Goal: Communication & Community: Answer question/provide support

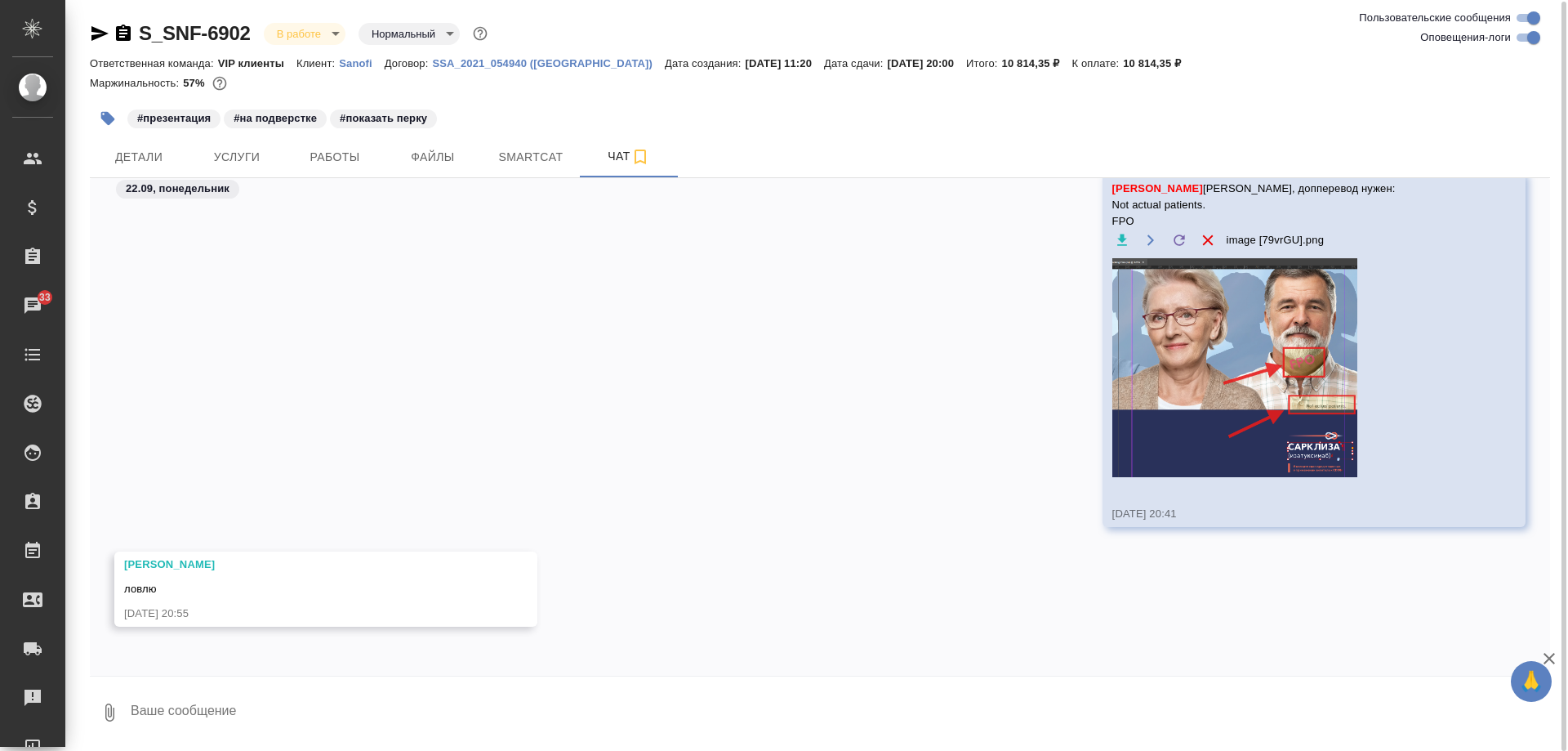
scroll to position [2, 0]
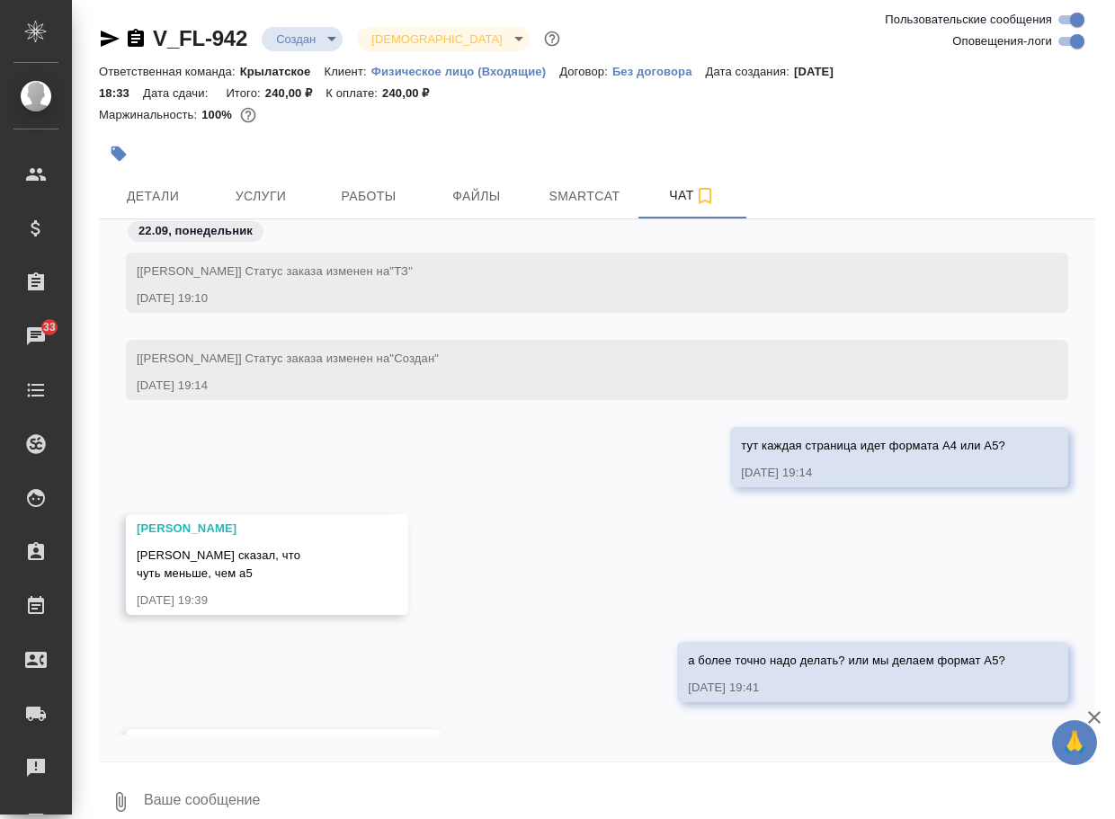
scroll to position [104, 0]
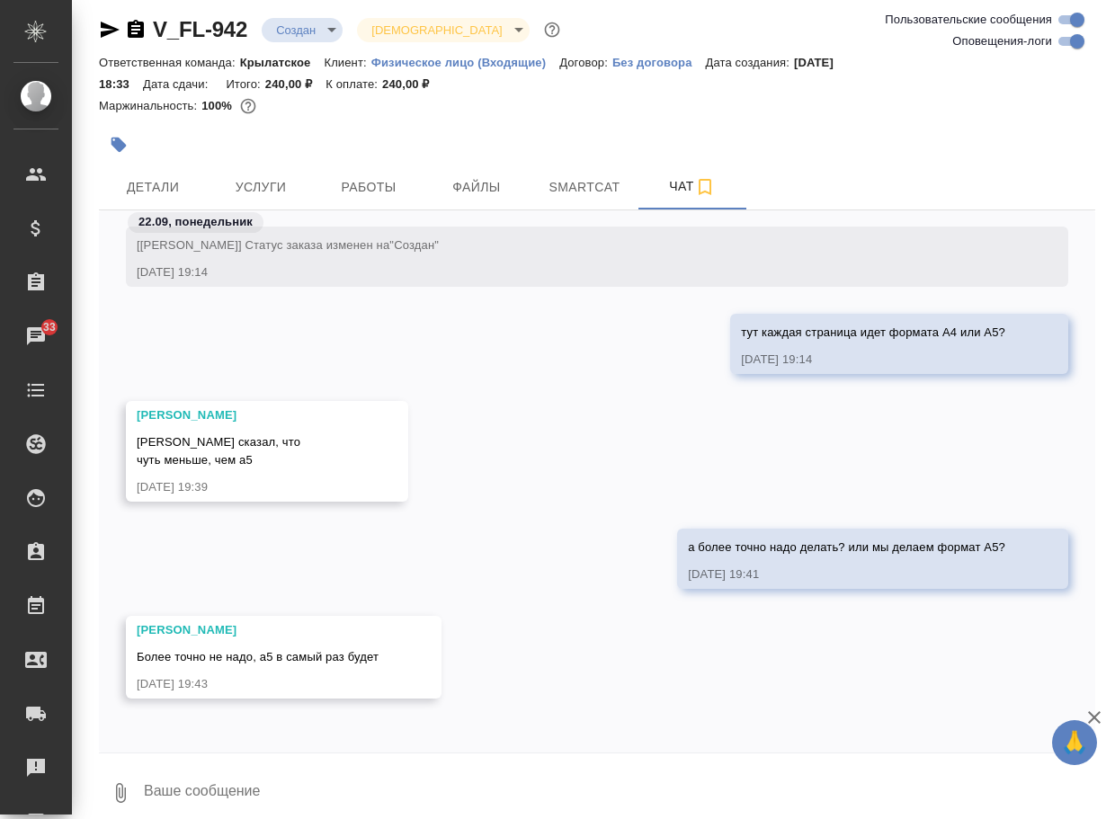
click at [475, 589] on div "а более точно надо делать? или мы делаем формат А5? 22.09.25, 19:41" at bounding box center [597, 572] width 996 height 87
click at [154, 187] on span "Детали" at bounding box center [153, 187] width 86 height 22
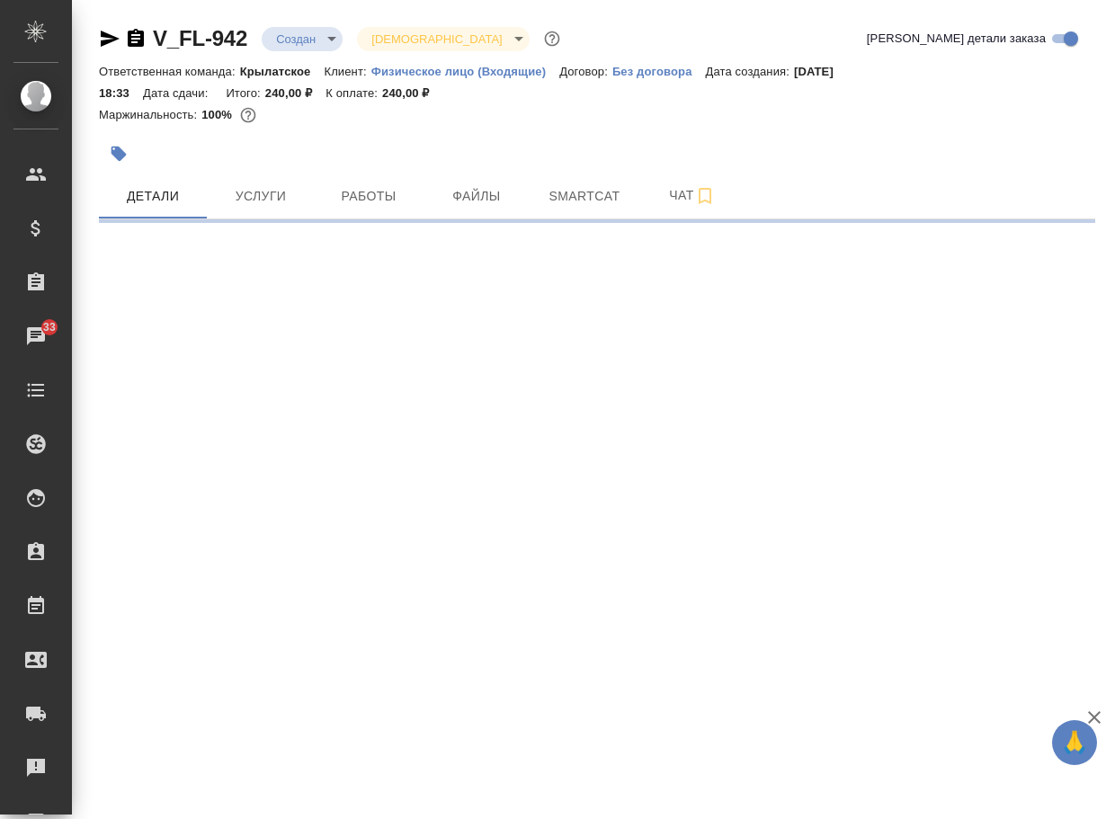
select select "RU"
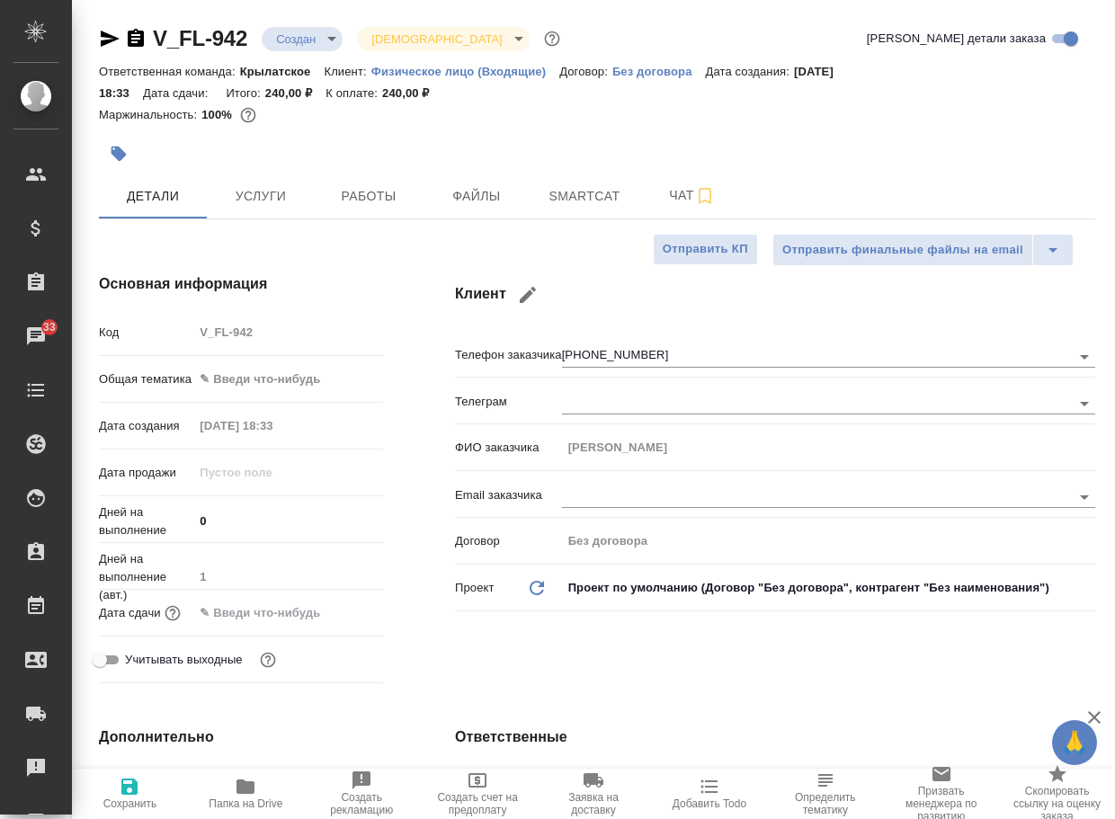
type textarea "x"
click at [245, 784] on icon "button" at bounding box center [246, 787] width 18 height 14
type textarea "x"
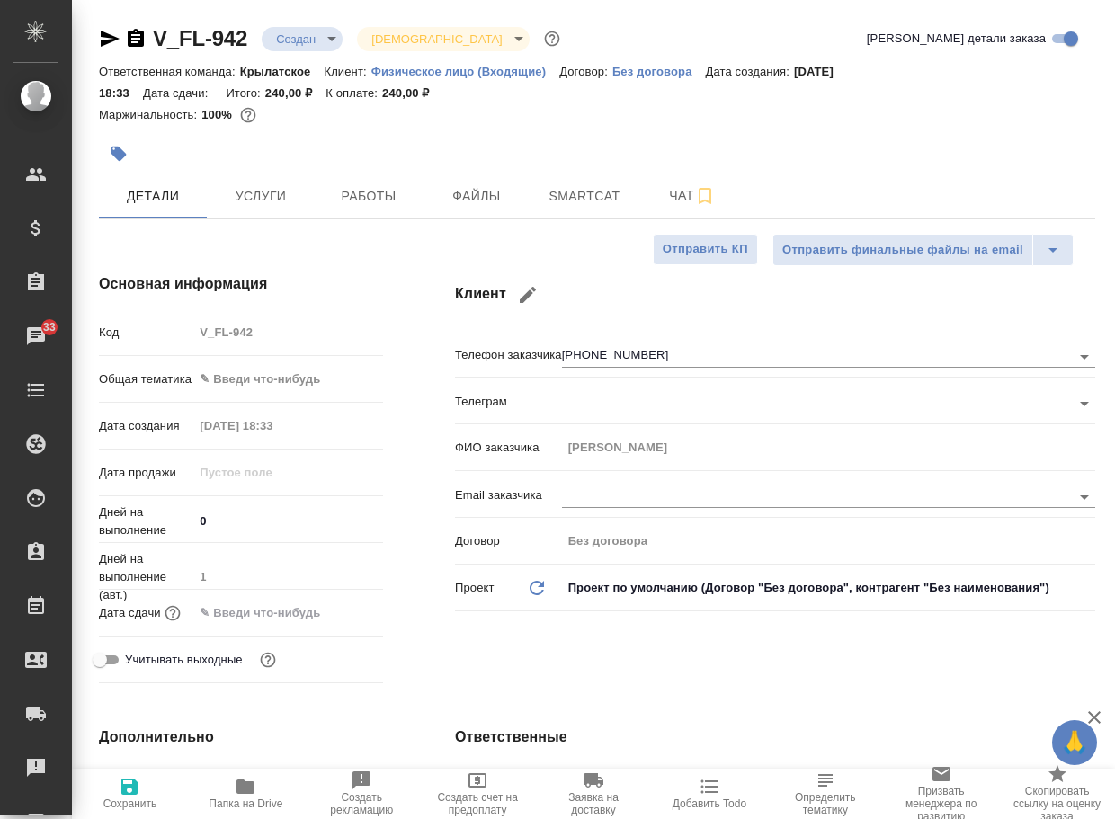
type textarea "x"
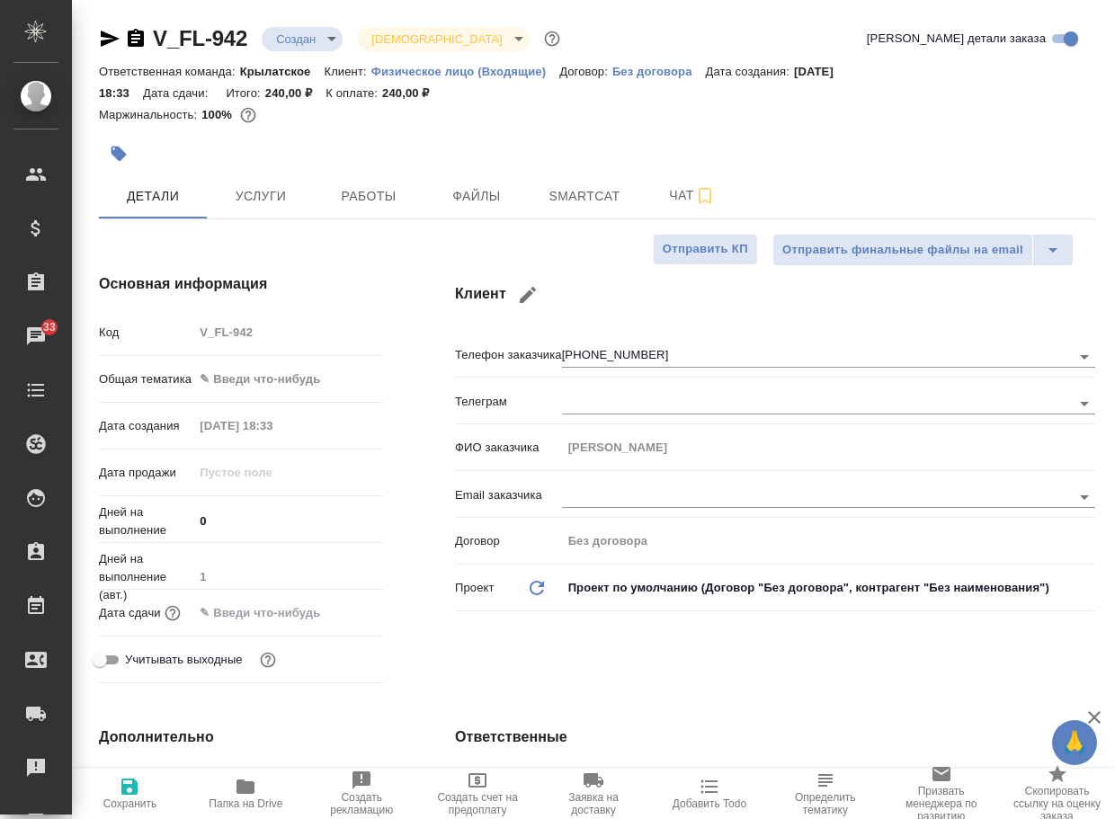
click at [254, 47] on div "V_FL-942 Создан new Святая троица holyTrinity" at bounding box center [331, 38] width 465 height 29
drag, startPoint x: 257, startPoint y: 47, endPoint x: 142, endPoint y: 40, distance: 115.3
click at [142, 40] on div "V_FL-942 Создан new Святая троица holyTrinity" at bounding box center [331, 38] width 465 height 29
copy link "V_FL-942"
click at [657, 202] on span "Чат" at bounding box center [692, 195] width 86 height 22
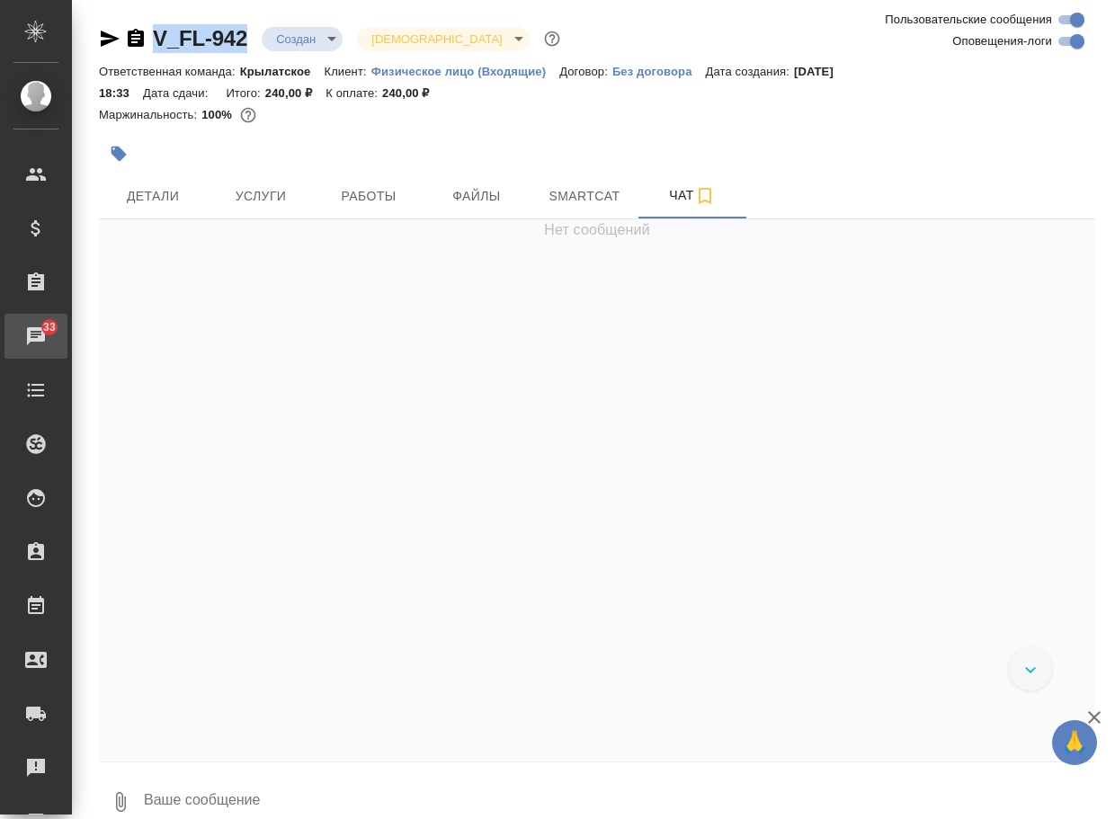
scroll to position [104, 0]
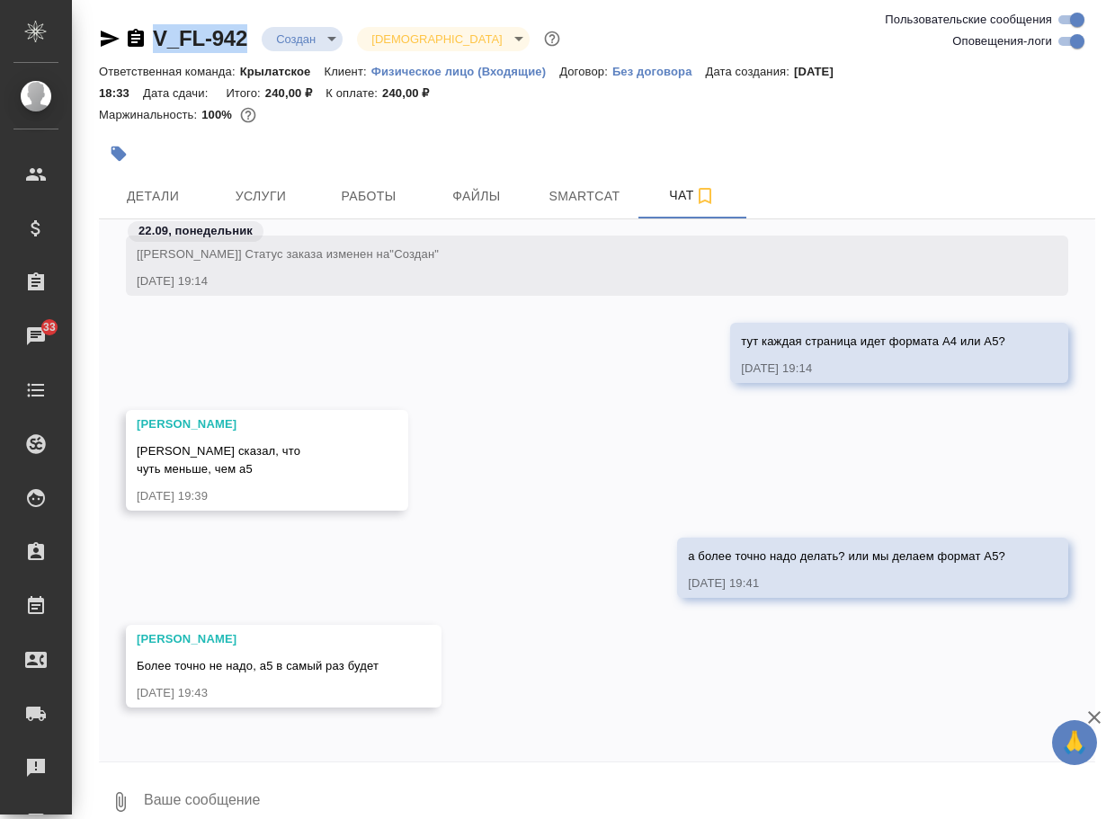
click at [219, 790] on textarea at bounding box center [618, 802] width 953 height 61
type textarea "мы сделаем структуру, перевод - с листа"
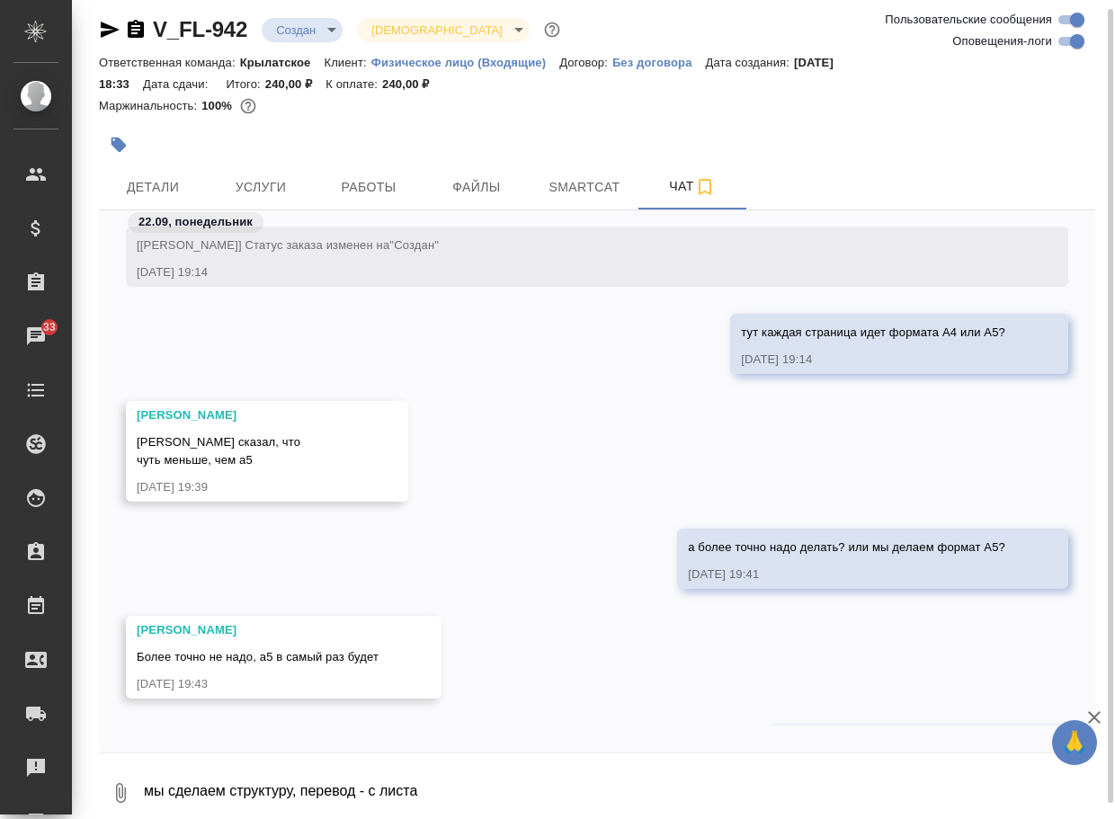
scroll to position [192, 0]
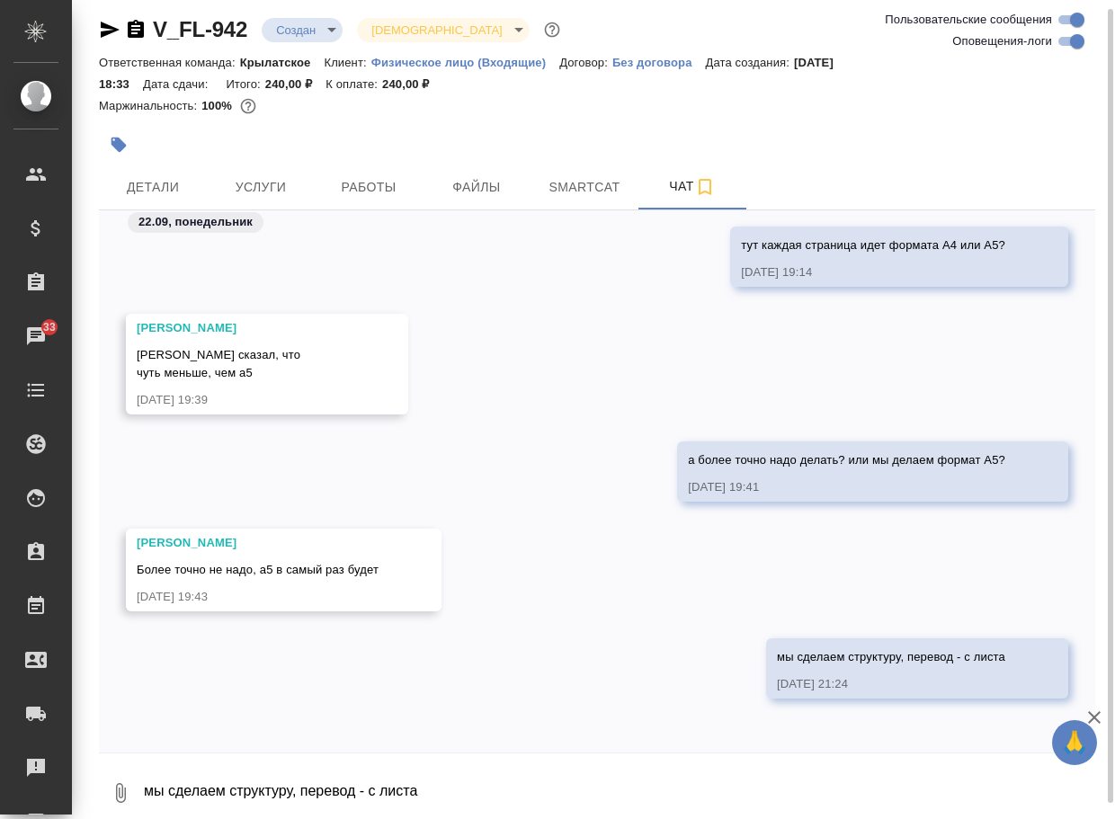
click at [107, 794] on button "0" at bounding box center [120, 793] width 43 height 61
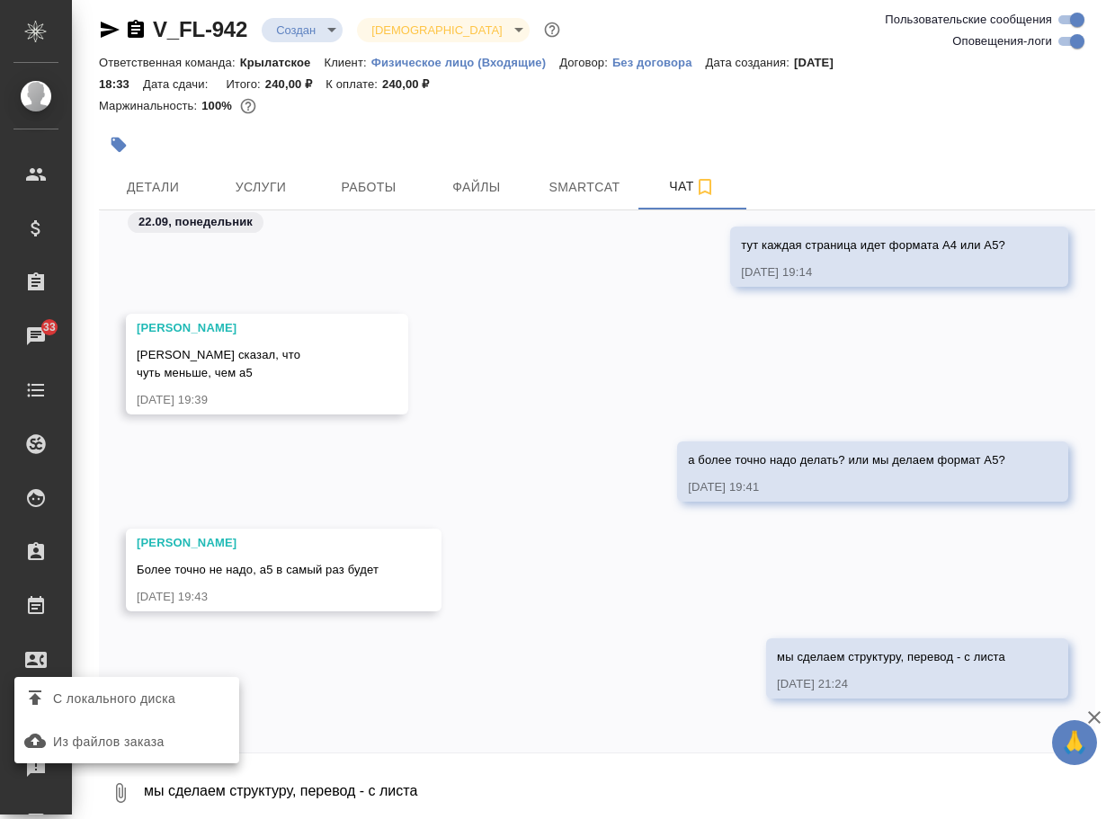
click at [153, 704] on span "С локального диска" at bounding box center [114, 699] width 122 height 22
click at [0, 0] on input "С локального диска" at bounding box center [0, 0] width 0 height 0
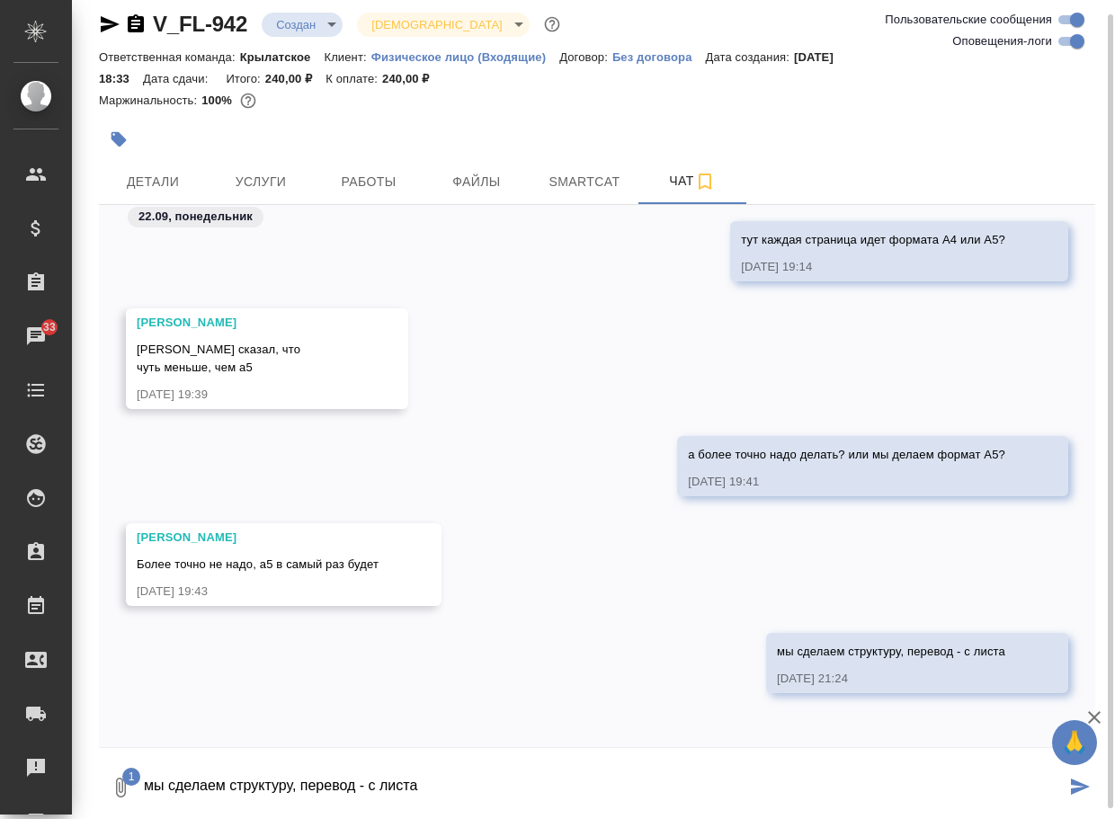
click at [229, 795] on textarea "мы сделаем структуру, перевод - с листа" at bounding box center [604, 787] width 924 height 61
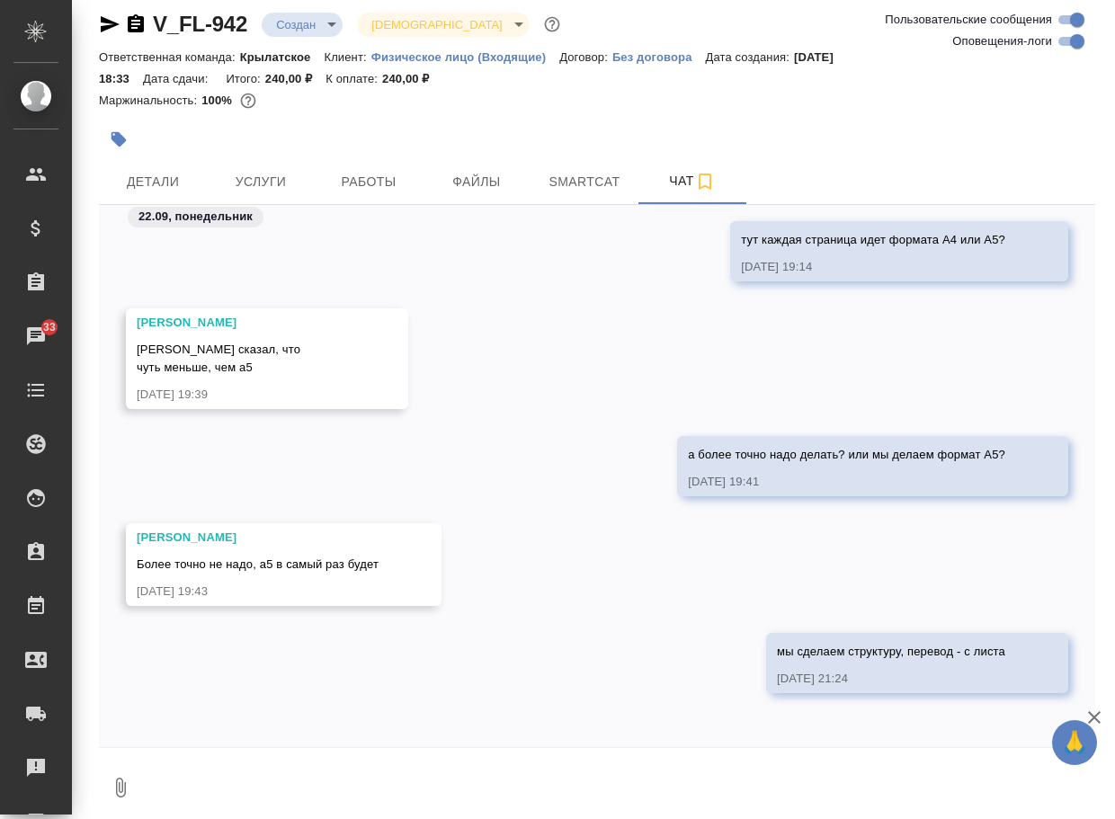
scroll to position [315, 0]
